Goal: Task Accomplishment & Management: Use online tool/utility

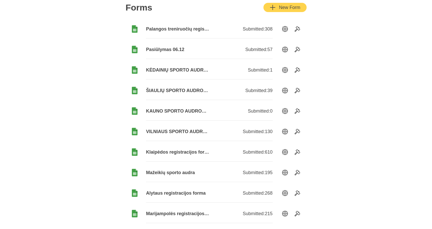
scroll to position [57, 0]
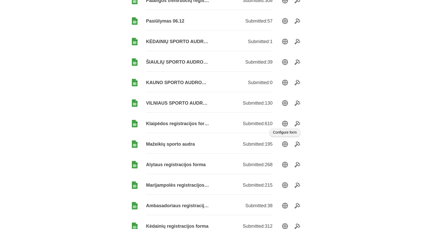
click at [287, 126] on icon "SettingsOption" at bounding box center [285, 124] width 6 height 6
click at [298, 123] on icon "Tools" at bounding box center [297, 124] width 6 height 6
